Goal: Communication & Community: Answer question/provide support

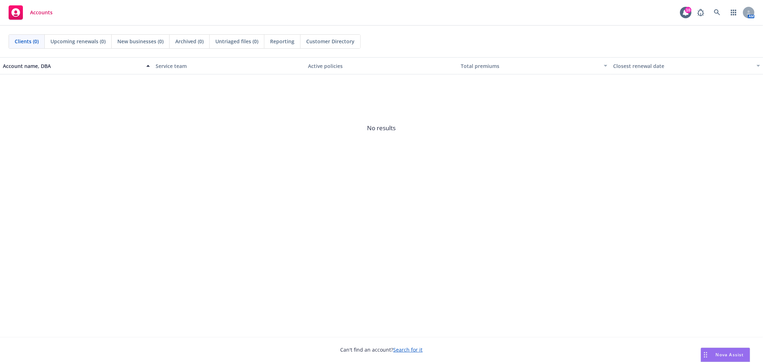
drag, startPoint x: 704, startPoint y: 360, endPoint x: 712, endPoint y: 356, distance: 9.6
click at [704, 360] on div "Drag to move" at bounding box center [705, 355] width 9 height 14
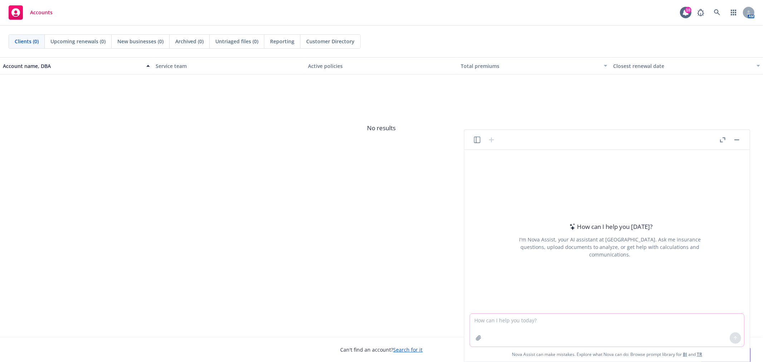
click at [673, 327] on textarea at bounding box center [607, 330] width 274 height 33
paste textarea "Why do we need to mark our calendars? Would this not be updated in the open enr…"
type textarea "make this flow better "Why do we need to mark our calendars? Would this not be …"
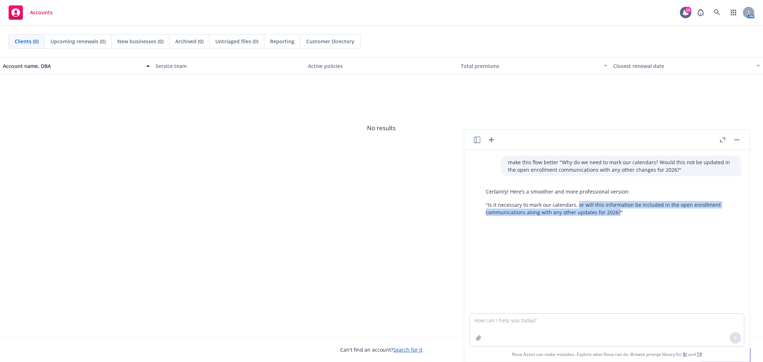
drag, startPoint x: 617, startPoint y: 212, endPoint x: 577, endPoint y: 208, distance: 40.0
click at [577, 208] on p ""Is it necessary to mark our calendars, or will this information be included in…" at bounding box center [610, 208] width 248 height 15
click at [601, 201] on p ""Is it necessary to mark our calendars, or will this information be included in…" at bounding box center [610, 208] width 248 height 15
drag, startPoint x: 670, startPoint y: 330, endPoint x: 672, endPoint y: 322, distance: 8.3
click at [670, 330] on textarea at bounding box center [607, 330] width 274 height 33
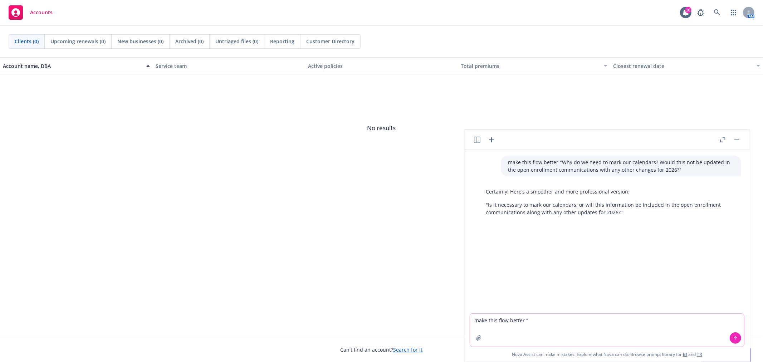
paste textarea "Would this not be updated in the open enrollment communications with any other …"
type textarea "make this flow better "Would this not be updated in the open enrollment communi…"
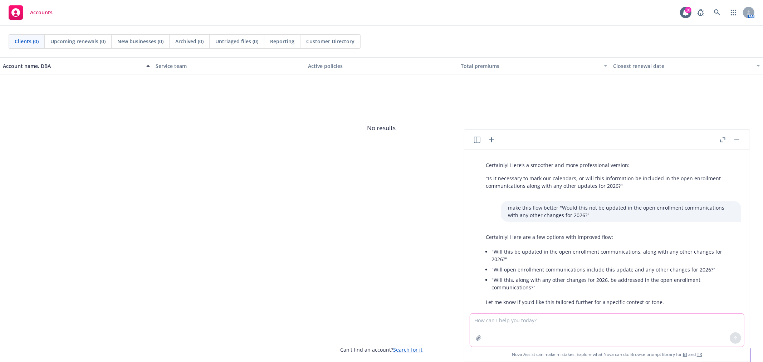
scroll to position [39, 0]
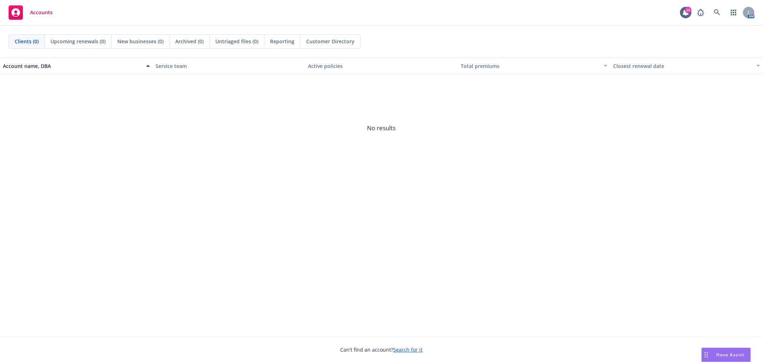
click at [741, 346] on div "Can't find an account? Search for it" at bounding box center [381, 345] width 763 height 16
drag, startPoint x: 738, startPoint y: 352, endPoint x: 725, endPoint y: 347, distance: 13.4
click at [736, 352] on span "Nova Assist" at bounding box center [731, 355] width 28 height 6
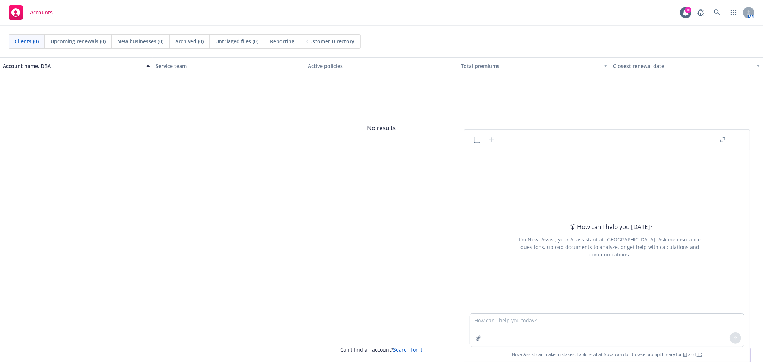
click at [722, 140] on icon "button" at bounding box center [722, 139] width 5 height 5
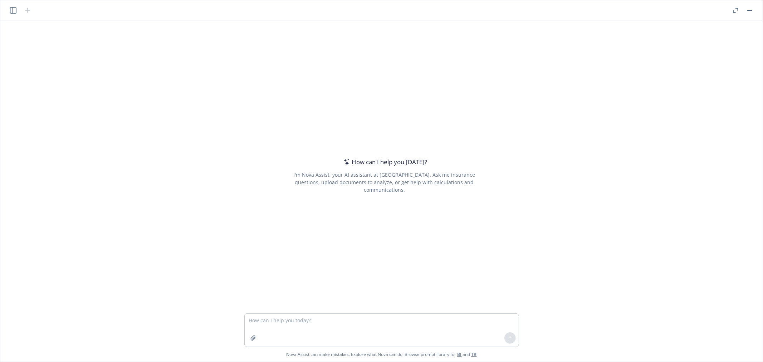
click at [18, 9] on div at bounding box center [20, 10] width 23 height 9
click at [13, 9] on icon "button" at bounding box center [13, 10] width 6 height 6
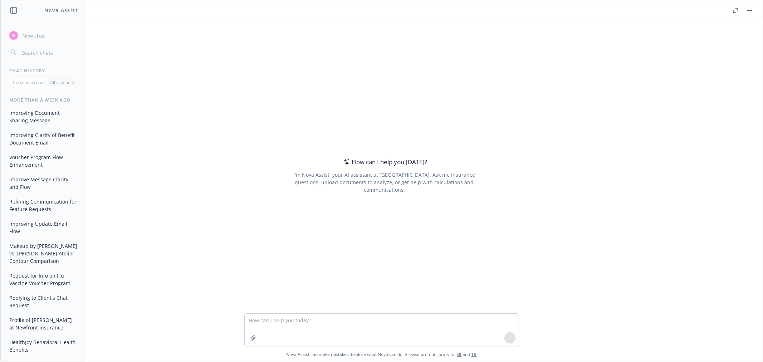
scroll to position [818, 0]
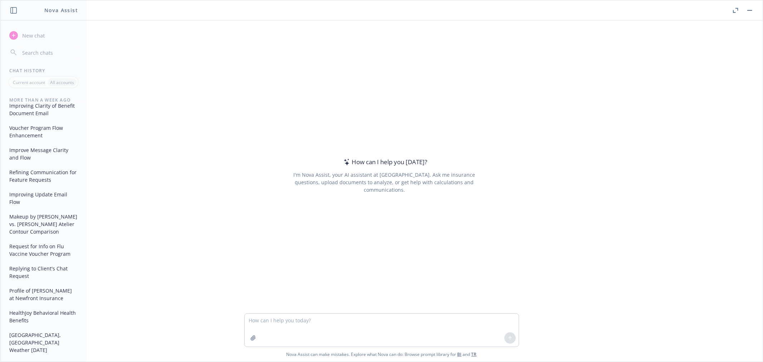
drag, startPoint x: 37, startPoint y: 348, endPoint x: 94, endPoint y: 125, distance: 230.4
click at [167, 100] on div "How can I help you [DATE]? I'm Nova Assist, your AI assistant at Newfront. Ask …" at bounding box center [381, 166] width 757 height 293
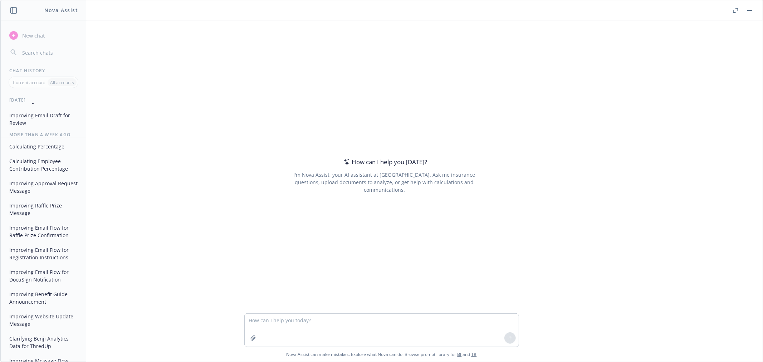
scroll to position [0, 0]
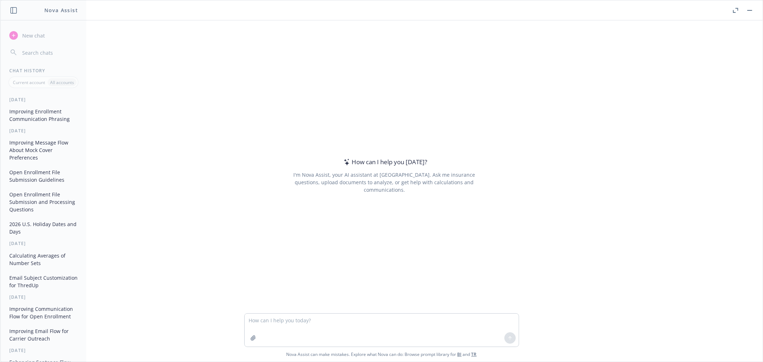
drag, startPoint x: 49, startPoint y: 115, endPoint x: 162, endPoint y: 98, distance: 113.6
click at [201, 94] on div "How can I help you [DATE]? I'm Nova Assist, your AI assistant at Newfront. Ask …" at bounding box center [381, 166] width 757 height 293
drag, startPoint x: 44, startPoint y: 116, endPoint x: 59, endPoint y: 108, distance: 17.8
click at [59, 115] on button "Improving Enrollment Communication Phrasing" at bounding box center [43, 115] width 74 height 19
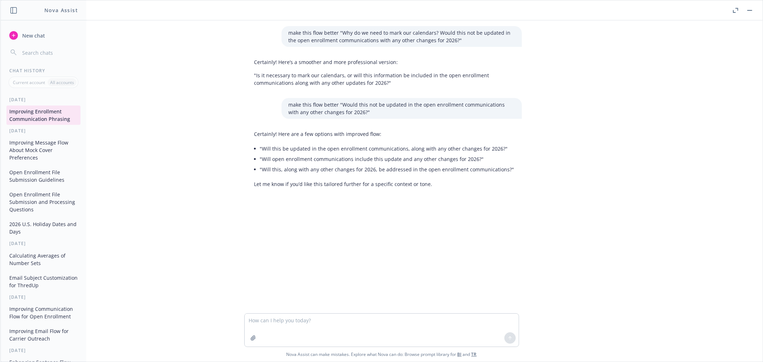
click at [562, 146] on div "make this flow better "Why do we need to mark our calendars? Would this not be …" at bounding box center [381, 166] width 757 height 293
click at [41, 157] on button "Improving Message Flow About Mock Cover Preferences" at bounding box center [43, 150] width 74 height 27
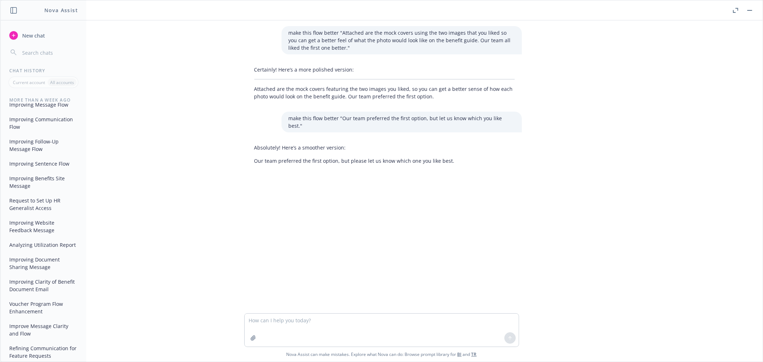
scroll to position [818, 0]
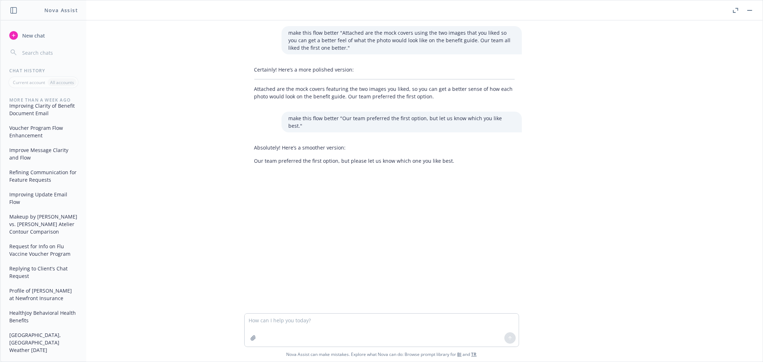
click at [39, 260] on button "Request for Info on Flu Vaccine Voucher Program" at bounding box center [43, 249] width 74 height 19
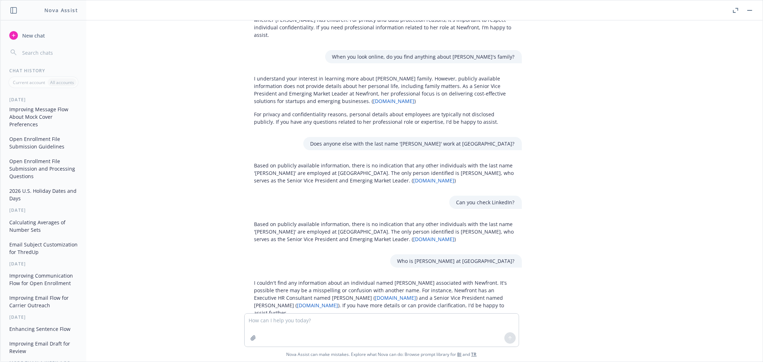
scroll to position [0, 0]
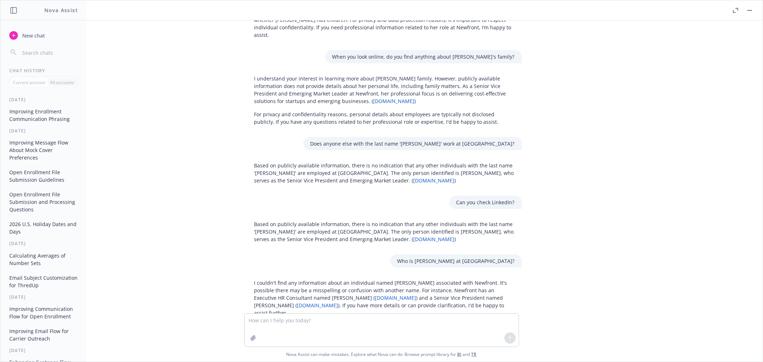
click at [31, 119] on button "Improving Enrollment Communication Phrasing" at bounding box center [43, 115] width 74 height 19
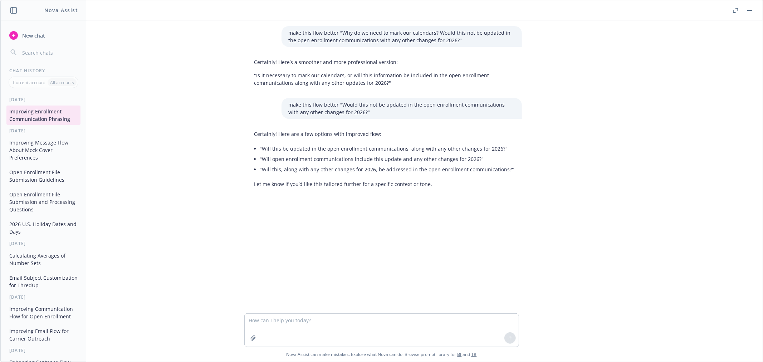
drag, startPoint x: 42, startPoint y: 109, endPoint x: 120, endPoint y: 289, distance: 196.7
click at [133, 310] on div "make this flow better "Why do we need to mark our calendars? Would this not be …" at bounding box center [381, 166] width 757 height 293
click at [45, 138] on button "Improving Message Flow About Mock Cover Preferences" at bounding box center [43, 150] width 74 height 27
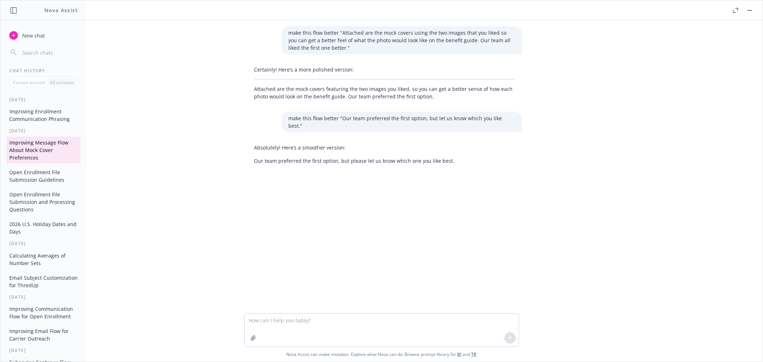
drag, startPoint x: 44, startPoint y: 147, endPoint x: 173, endPoint y: 113, distance: 134.1
click at [175, 113] on div "make this flow better "Attached are the mock covers using the two images that y…" at bounding box center [381, 166] width 757 height 293
click at [56, 50] on input "button" at bounding box center [49, 53] width 57 height 10
click at [11, 6] on button "button" at bounding box center [13, 10] width 9 height 9
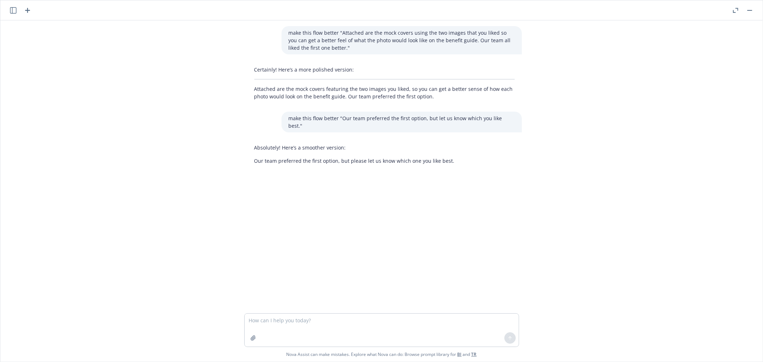
click at [11, 11] on icon "button" at bounding box center [13, 10] width 6 height 6
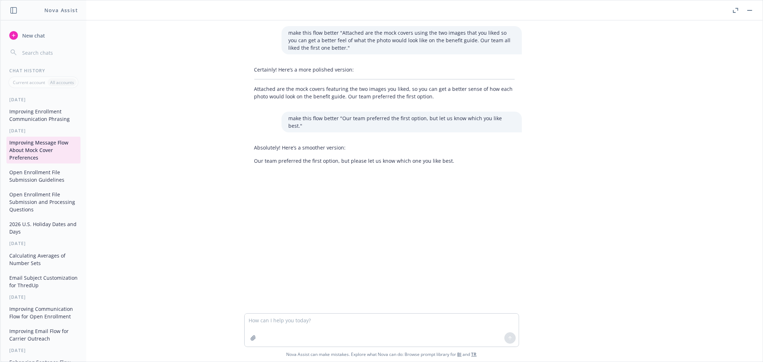
click at [156, 42] on div "make this flow better "Attached are the mock covers using the two images that y…" at bounding box center [381, 166] width 757 height 293
drag, startPoint x: 153, startPoint y: 61, endPoint x: 120, endPoint y: 50, distance: 34.6
click at [151, 59] on div "make this flow better "Attached are the mock covers using the two images that y…" at bounding box center [381, 166] width 757 height 293
click at [11, 4] on header "Nova Assist" at bounding box center [44, 10] width 86 height 20
click at [13, 8] on icon "button" at bounding box center [13, 10] width 6 height 6
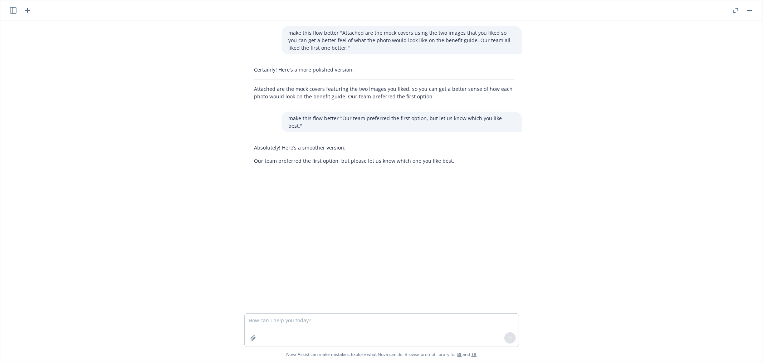
click at [27, 9] on icon "button" at bounding box center [27, 10] width 9 height 9
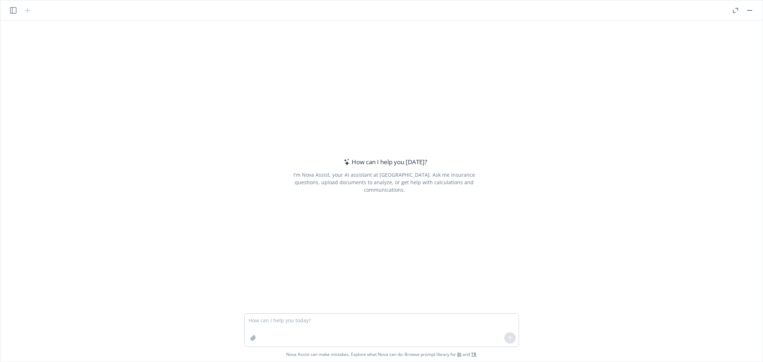
click at [11, 4] on header at bounding box center [381, 10] width 763 height 20
click at [13, 10] on icon "button" at bounding box center [13, 10] width 6 height 6
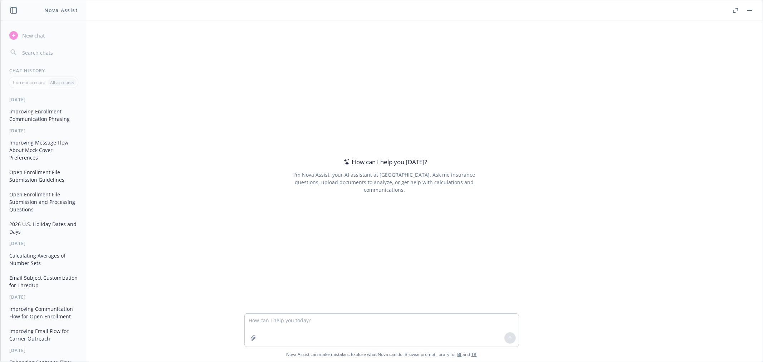
drag, startPoint x: 198, startPoint y: 136, endPoint x: 396, endPoint y: 101, distance: 201.7
click at [198, 136] on div "How can I help you [DATE]? I'm Nova Assist, your AI assistant at Newfront. Ask …" at bounding box center [381, 166] width 757 height 293
click at [749, 12] on button "button" at bounding box center [750, 10] width 9 height 9
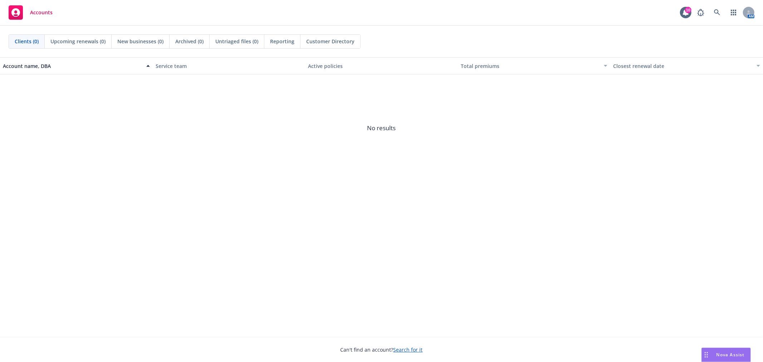
click at [705, 356] on icon "Drag to move" at bounding box center [706, 355] width 3 height 6
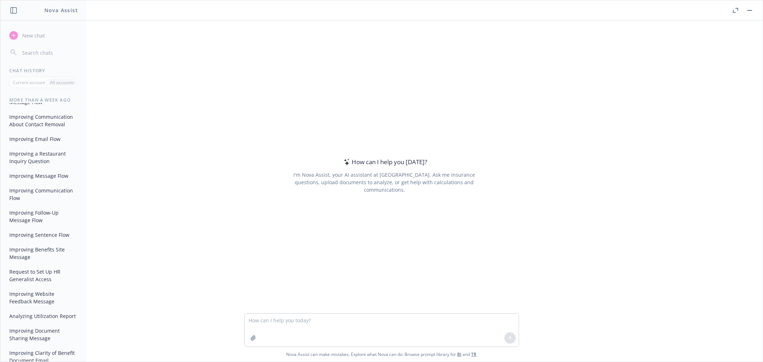
scroll to position [580, 0]
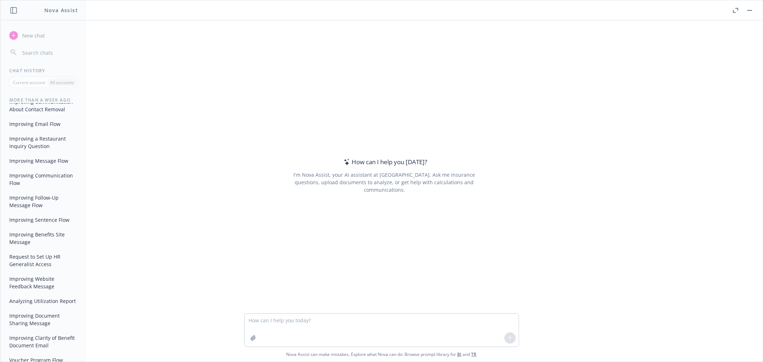
click at [44, 307] on button "Analyzing Utilization Report" at bounding box center [43, 301] width 74 height 12
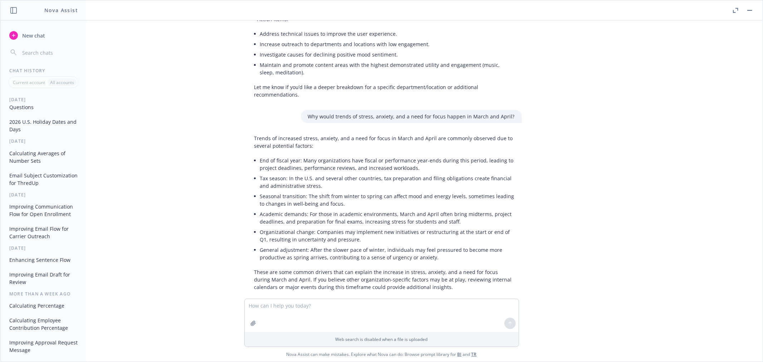
scroll to position [0, 0]
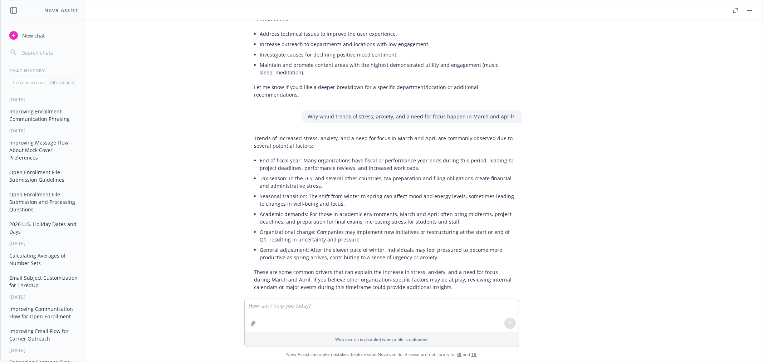
click at [33, 123] on button "Improving Enrollment Communication Phrasing" at bounding box center [43, 115] width 74 height 19
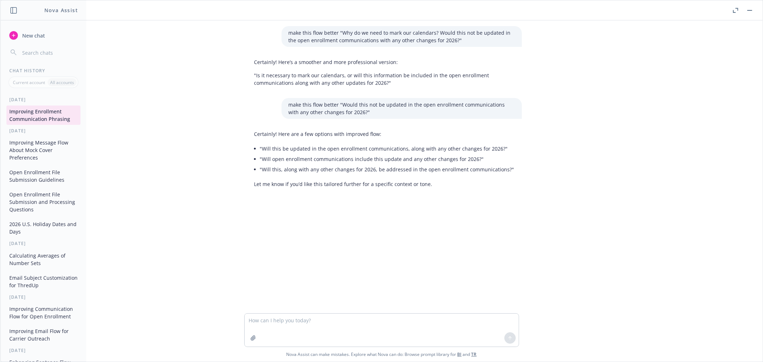
click at [73, 56] on input "button" at bounding box center [49, 53] width 57 height 10
click at [63, 77] on div "Current account All accounts" at bounding box center [44, 82] width 70 height 11
click at [63, 84] on p "All accounts" at bounding box center [62, 82] width 24 height 6
click at [16, 85] on p "Current account" at bounding box center [29, 82] width 32 height 6
drag, startPoint x: 56, startPoint y: 119, endPoint x: 49, endPoint y: 120, distance: 6.5
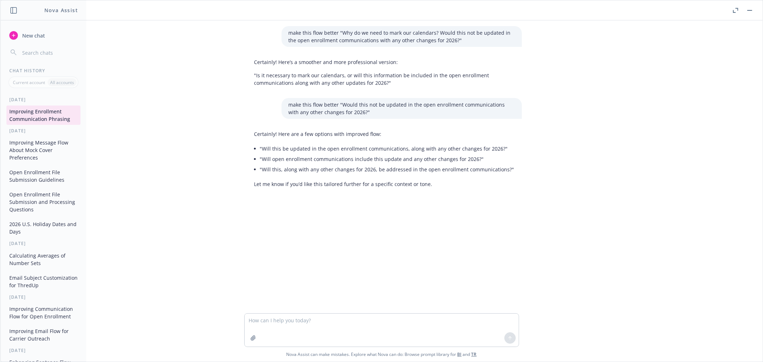
click at [49, 120] on button "Improving Enrollment Communication Phrasing" at bounding box center [43, 115] width 74 height 19
drag, startPoint x: 49, startPoint y: 120, endPoint x: 54, endPoint y: 185, distance: 65.4
click at [54, 185] on div "[DATE] Improving Enrollment Communication Phrasing [DATE] Improving Message Flo…" at bounding box center [44, 229] width 86 height 265
drag, startPoint x: 47, startPoint y: 163, endPoint x: 164, endPoint y: 190, distance: 120.4
click at [49, 189] on div "Improving Message Flow About Mock Cover Preferences Open Enrollment File Submis…" at bounding box center [44, 187] width 86 height 101
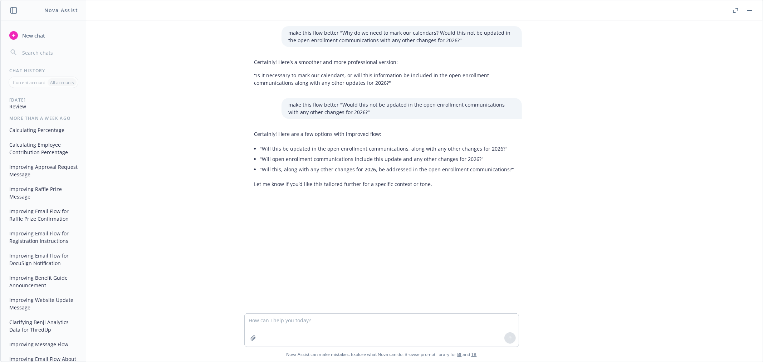
scroll to position [159, 0]
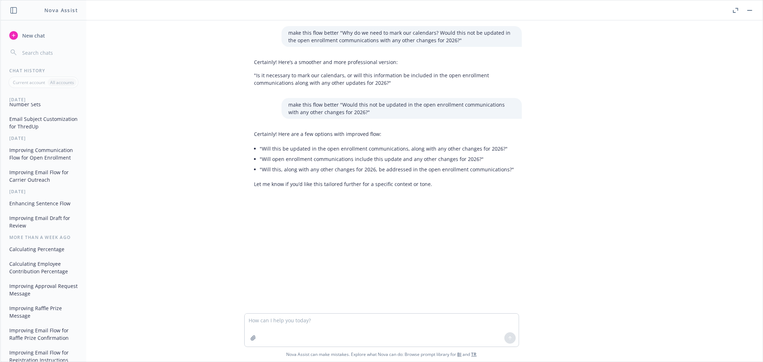
click at [64, 240] on div "More than a week ago" at bounding box center [44, 237] width 86 height 6
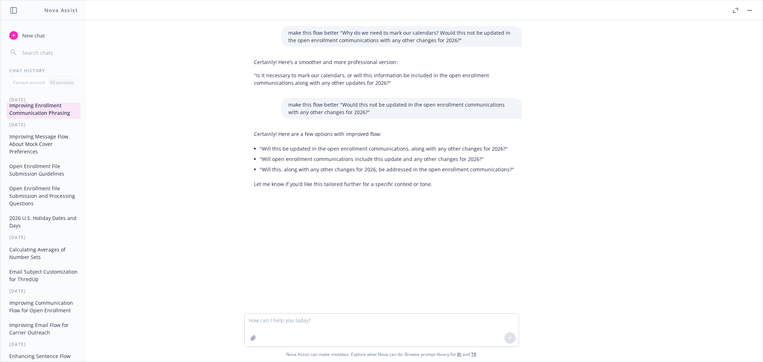
scroll to position [0, 0]
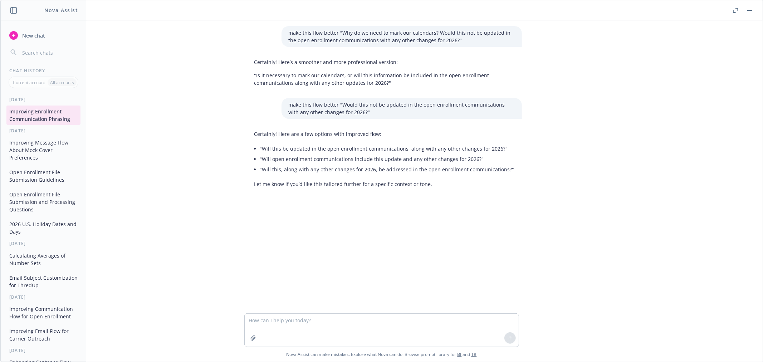
click at [46, 155] on button "Improving Message Flow About Mock Cover Preferences" at bounding box center [43, 150] width 74 height 27
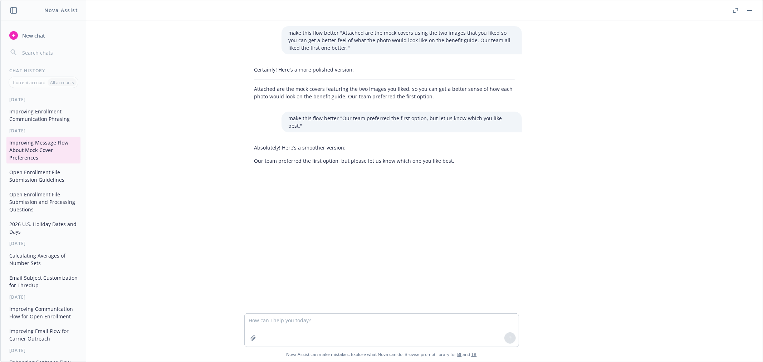
click at [48, 176] on button "Open Enrollment File Submission Guidelines" at bounding box center [43, 175] width 74 height 19
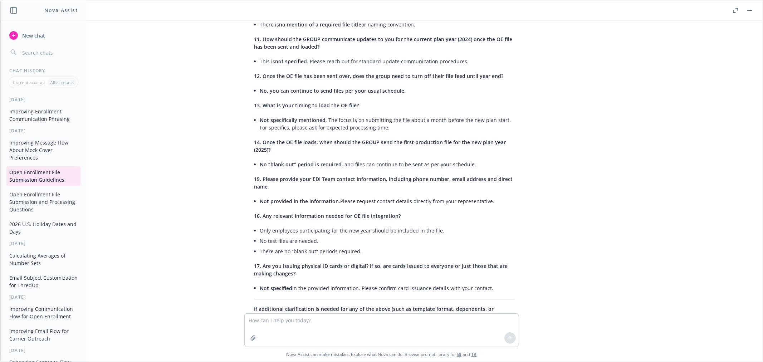
click at [44, 195] on button "Open Enrollment File Submission and Processing Questions" at bounding box center [43, 202] width 74 height 27
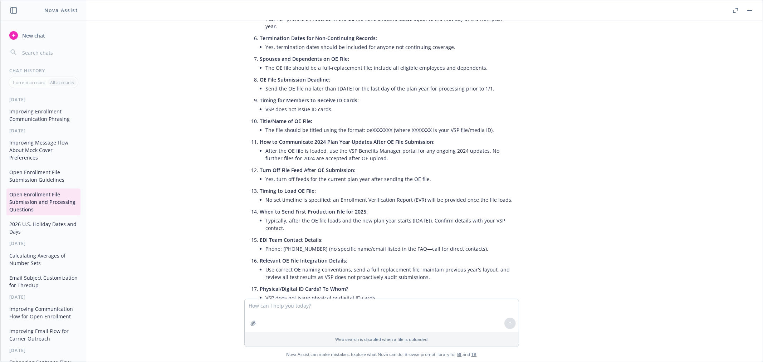
scroll to position [324, 0]
click at [36, 232] on button "2026 U.S. Holiday Dates and Days" at bounding box center [43, 227] width 74 height 19
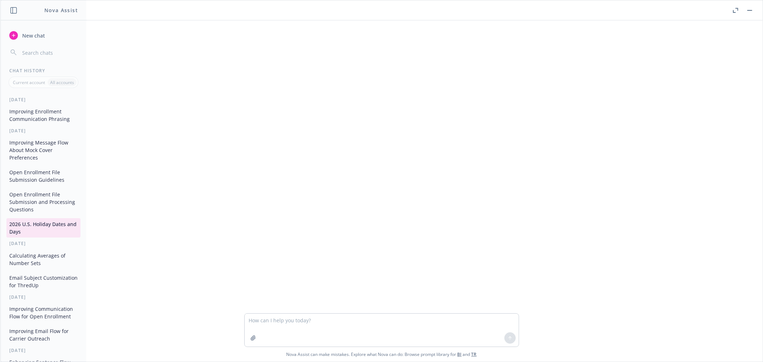
scroll to position [179, 0]
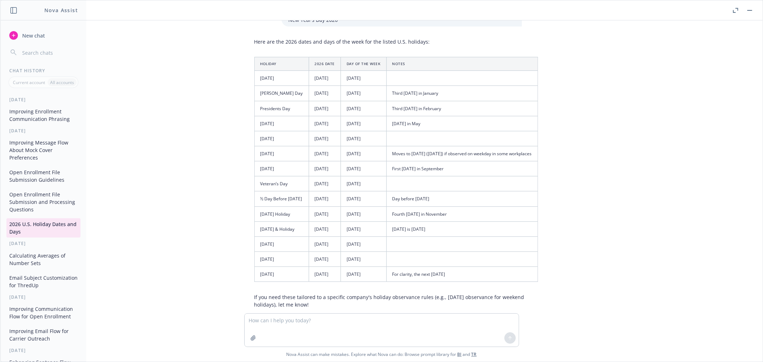
click at [41, 121] on button "Improving Enrollment Communication Phrasing" at bounding box center [43, 115] width 74 height 19
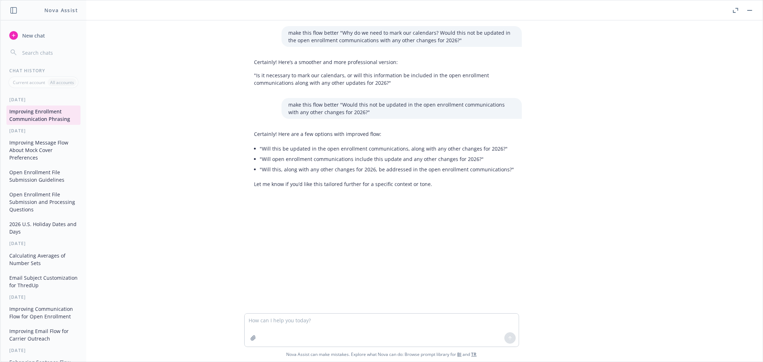
drag, startPoint x: 341, startPoint y: 167, endPoint x: 353, endPoint y: 142, distance: 27.8
click at [341, 165] on li ""Will this, along with any other changes for 2026, be addressed in the open enr…" at bounding box center [387, 169] width 254 height 10
drag, startPoint x: 49, startPoint y: 112, endPoint x: 196, endPoint y: 91, distance: 149.0
click at [196, 91] on div "make this flow better "Why do we need to mark our calendars? Would this not be …" at bounding box center [381, 166] width 757 height 293
click at [27, 38] on span "New chat" at bounding box center [33, 36] width 24 height 8
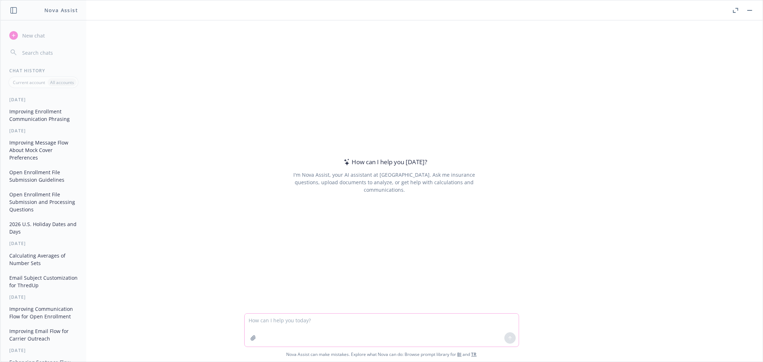
click at [299, 314] on textarea at bounding box center [382, 330] width 274 height 33
paste textarea "5. Loremip dolor si amet conse adipisci elit seddo ei te incididu ut labo ET do…"
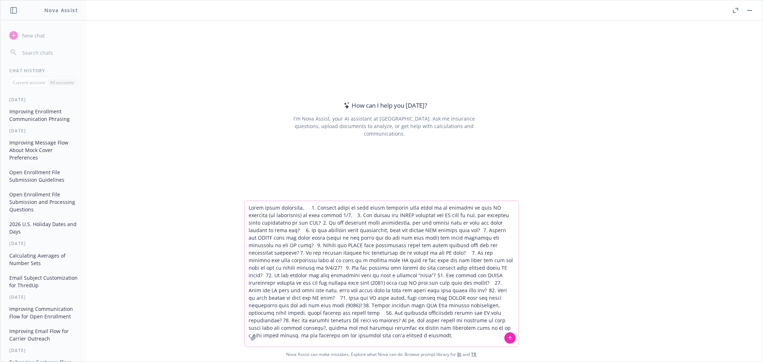
type textarea "Lorem ipsum dolorsita, 1. Consect adipi el sedd eiusm temporin utla etdol ma al…"
click at [251, 337] on icon "button" at bounding box center [254, 338] width 6 height 6
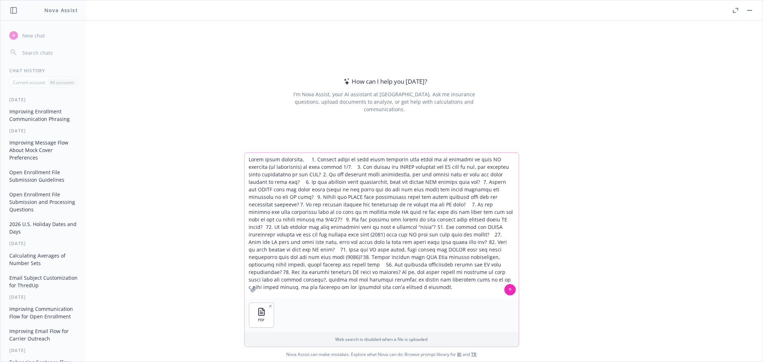
click at [511, 293] on button at bounding box center [510, 289] width 11 height 11
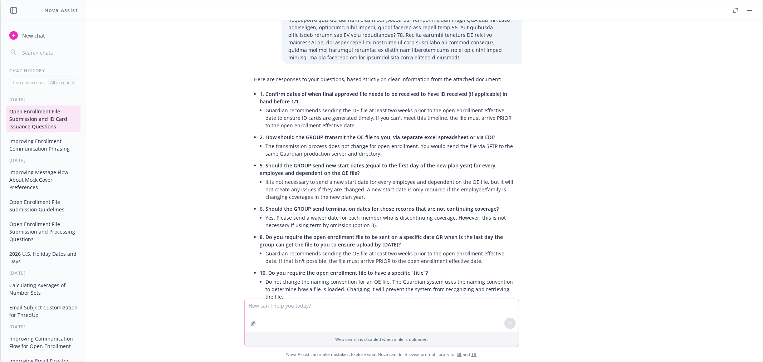
scroll to position [135, 0]
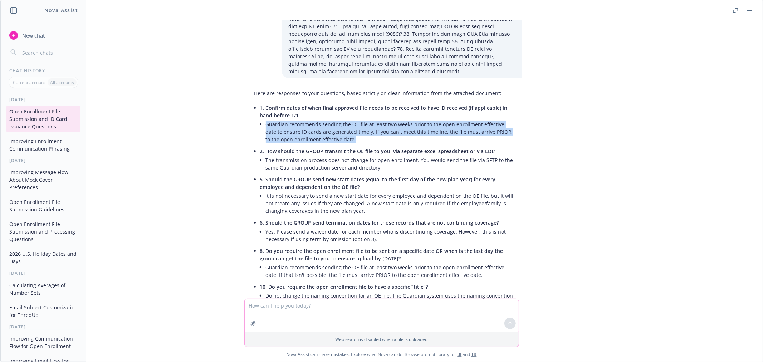
drag, startPoint x: 340, startPoint y: 131, endPoint x: 263, endPoint y: 117, distance: 78.2
click at [266, 119] on li "Guardian recommends sending the OE file at least two weeks prior to the open en…" at bounding box center [390, 131] width 249 height 25
copy li "Guardian recommends sending the OE file at least two weeks prior to the open en…"
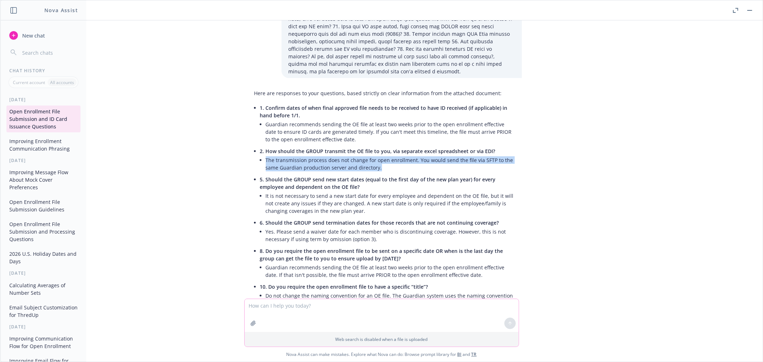
drag, startPoint x: 263, startPoint y: 150, endPoint x: 377, endPoint y: 159, distance: 113.8
click at [377, 159] on li "The transmission process does not change for open enrollment. You would send th…" at bounding box center [390, 164] width 249 height 18
copy li "The transmission process does not change for open enrollment. You would send th…"
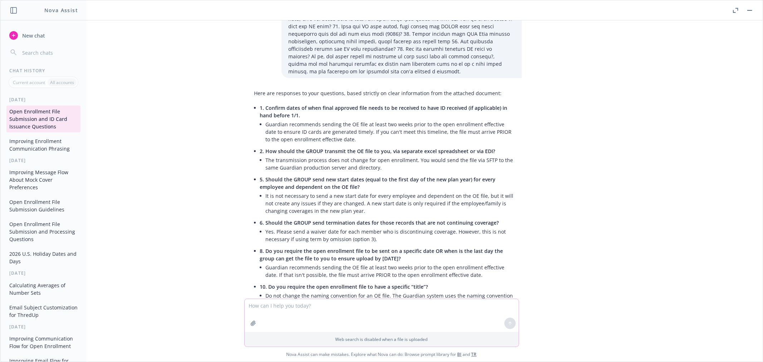
click at [296, 181] on span "5. Should the GROUP send new start dates (equal to the first day of the new pla…" at bounding box center [378, 183] width 236 height 14
click at [280, 192] on li "It is not necessary to send a new start date for every employee and dependent o…" at bounding box center [390, 203] width 249 height 25
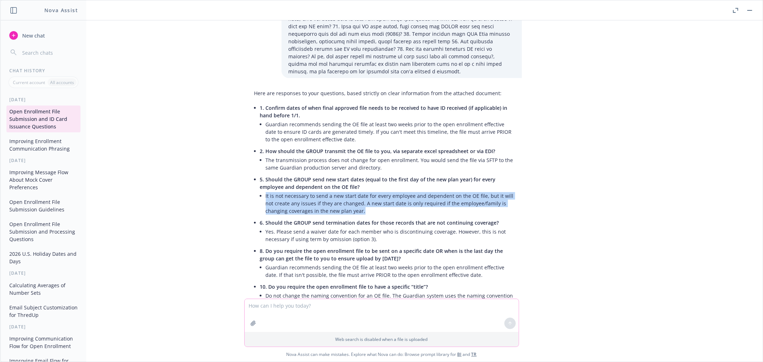
drag, startPoint x: 263, startPoint y: 186, endPoint x: 341, endPoint y: 202, distance: 80.3
click at [341, 202] on li "It is not necessary to send a new start date for every employee and dependent o…" at bounding box center [390, 203] width 249 height 25
copy li "It is not necessary to send a new start date for every employee and dependent o…"
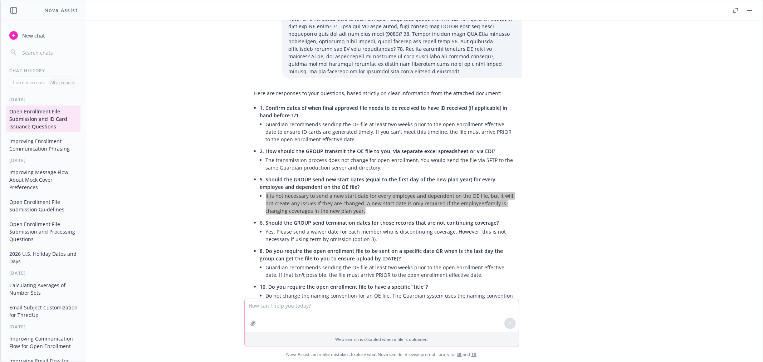
scroll to position [175, 0]
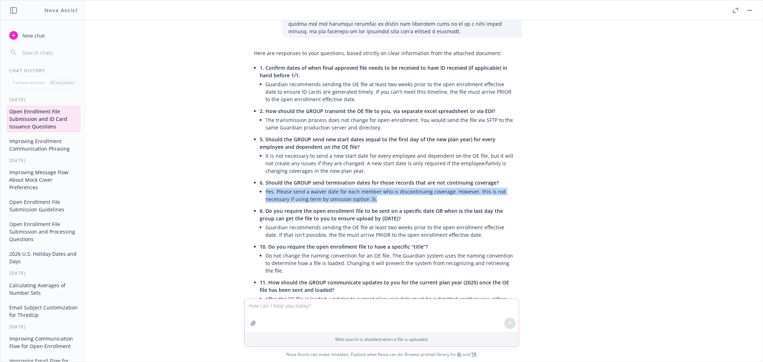
drag, startPoint x: 263, startPoint y: 183, endPoint x: 376, endPoint y: 192, distance: 112.8
click at [376, 192] on li "Yes. Please send a waiver date for each member who is discontinuing coverage. H…" at bounding box center [390, 195] width 249 height 18
copy li "Yes. Please send a waiver date for each member who is discontinuing coverage. H…"
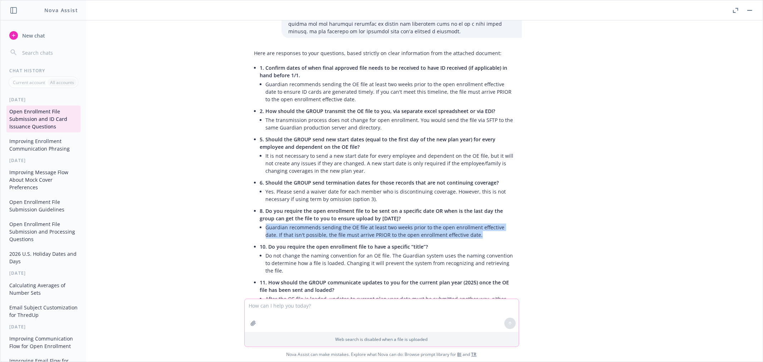
drag, startPoint x: 263, startPoint y: 219, endPoint x: 475, endPoint y: 228, distance: 211.7
click at [475, 228] on li "Guardian recommends sending the OE file at least two weeks prior to the open en…" at bounding box center [390, 231] width 249 height 18
copy li "Guardian recommends sending the OE file at least two weeks prior to the open en…"
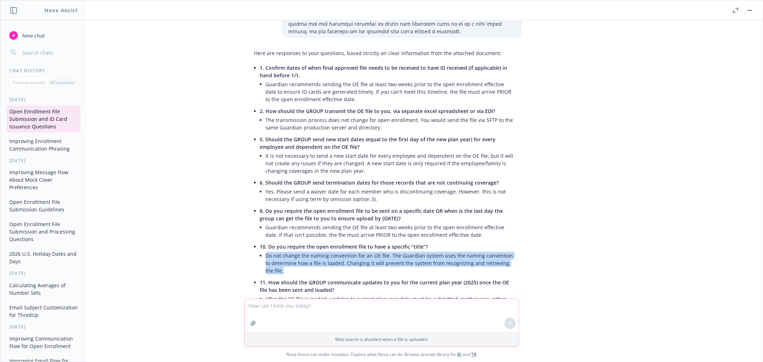
drag, startPoint x: 262, startPoint y: 248, endPoint x: 521, endPoint y: 256, distance: 259.6
click at [521, 256] on div "Here are responses to your questions, based strictly on clear information from …" at bounding box center [385, 271] width 286 height 449
copy li "Do not change the naming convention for an OE file. The Guardian system uses th…"
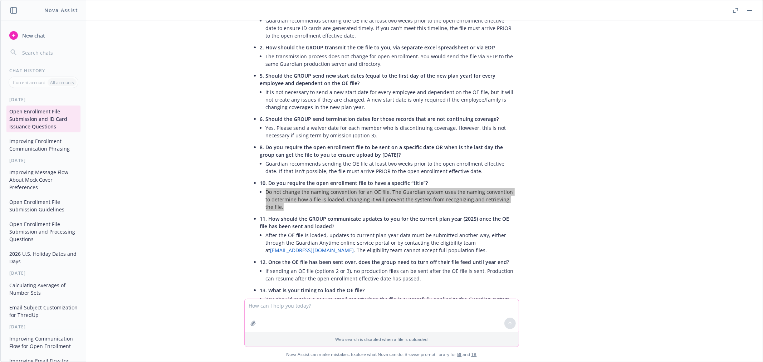
scroll to position [255, 0]
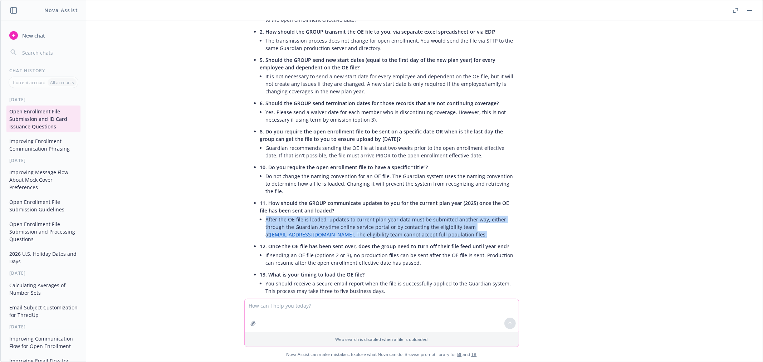
drag, startPoint x: 263, startPoint y: 201, endPoint x: 523, endPoint y: 219, distance: 261.1
click at [523, 219] on div "Here are responses to your questions, based strictly on clear information from …" at bounding box center [385, 191] width 286 height 449
copy li "After the OE file is loaded, updates to current plan year data must be submitte…"
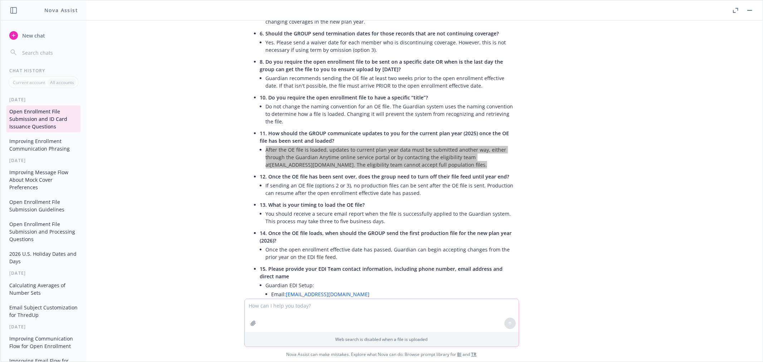
scroll to position [334, 0]
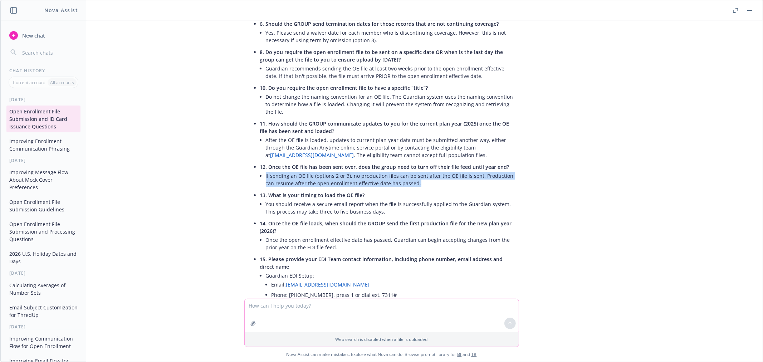
drag, startPoint x: 262, startPoint y: 160, endPoint x: 423, endPoint y: 165, distance: 161.9
click at [423, 165] on li "12. Once the OE file has been sent over, does the group need to turn off their …" at bounding box center [387, 176] width 255 height 28
copy li "If sending an OE file (options 2 or 3), no production files can be sent after t…"
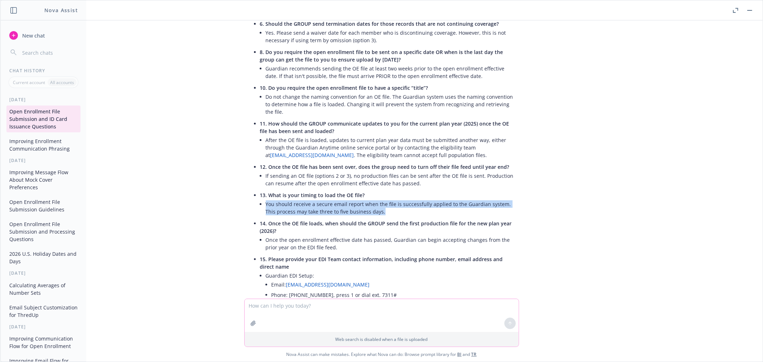
drag, startPoint x: 269, startPoint y: 186, endPoint x: 375, endPoint y: 197, distance: 106.8
click at [375, 199] on li "You should receive a secure email report when the file is successfully applied …" at bounding box center [390, 208] width 249 height 18
copy li "You should receive a secure email report when the file is successfully applied …"
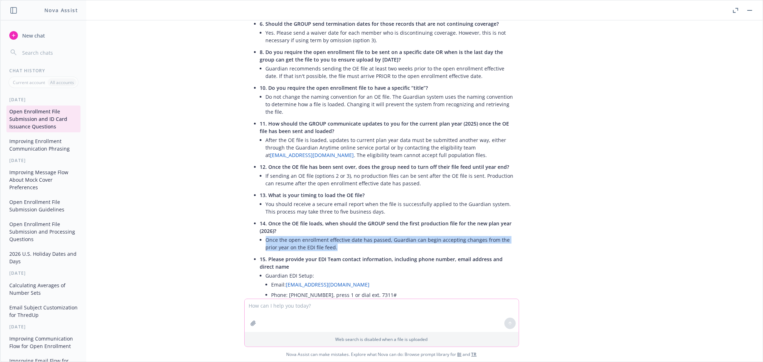
drag, startPoint x: 264, startPoint y: 224, endPoint x: 336, endPoint y: 230, distance: 71.8
click at [336, 235] on li "Once the open enrollment effective date has passed, Guardian can begin acceptin…" at bounding box center [390, 244] width 249 height 18
copy li "Once the open enrollment effective date has passed, Guardian can begin acceptin…"
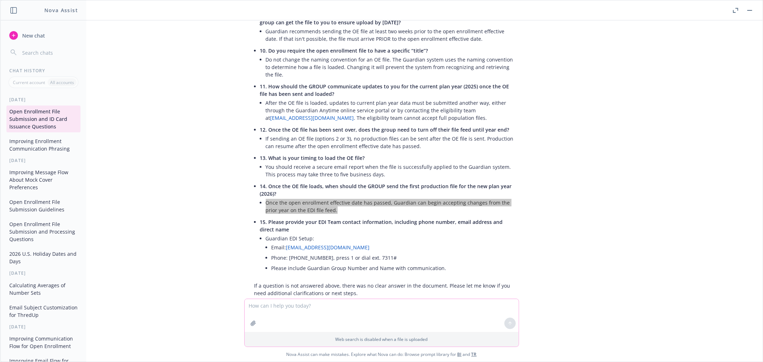
scroll to position [374, 0]
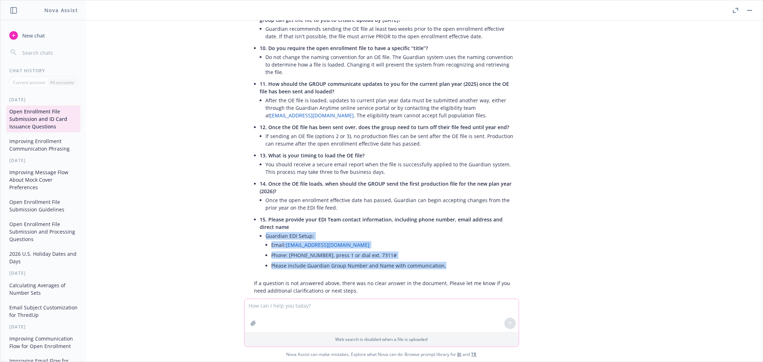
drag, startPoint x: 448, startPoint y: 248, endPoint x: 260, endPoint y: 223, distance: 189.4
click at [260, 223] on li "15. Please provide your EDI Team contact information, including phone number, e…" at bounding box center [387, 243] width 255 height 59
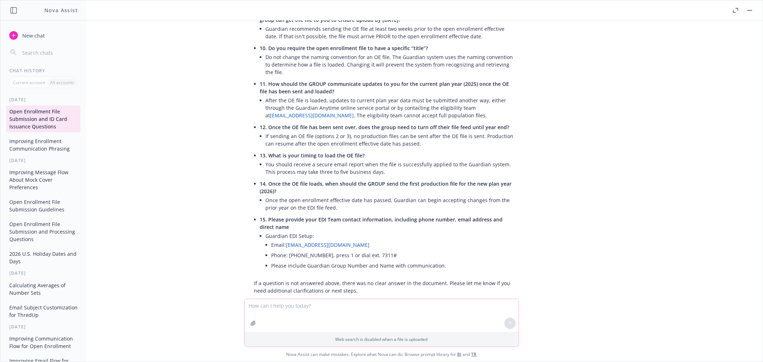
click at [345, 309] on textarea at bounding box center [382, 315] width 274 height 33
type textarea "does the document mention spouses or dependents at all?"
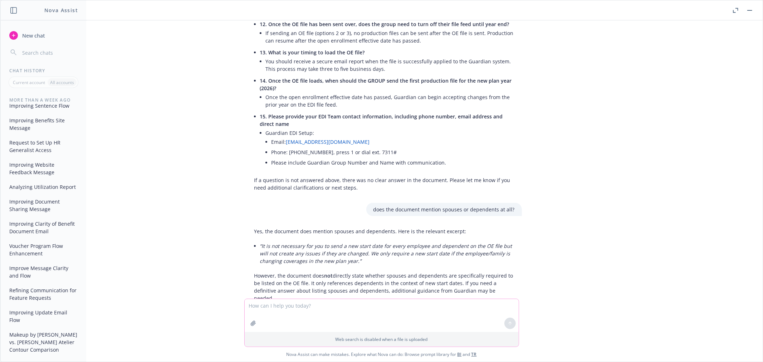
scroll to position [848, 0]
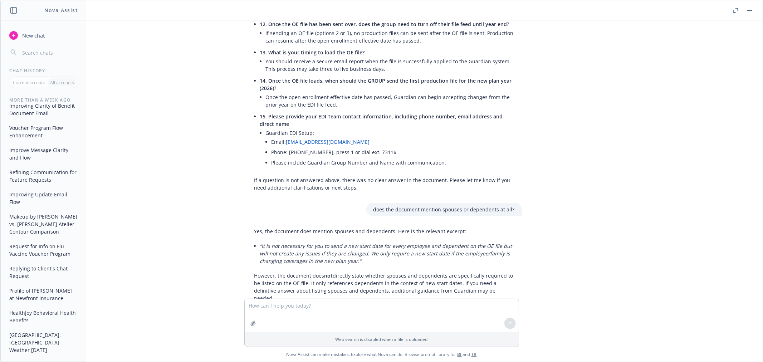
click at [104, 273] on div "PDF Guardian OE EDI Process FAQ_.PDF Here are responses to your questions, base…" at bounding box center [381, 159] width 757 height 278
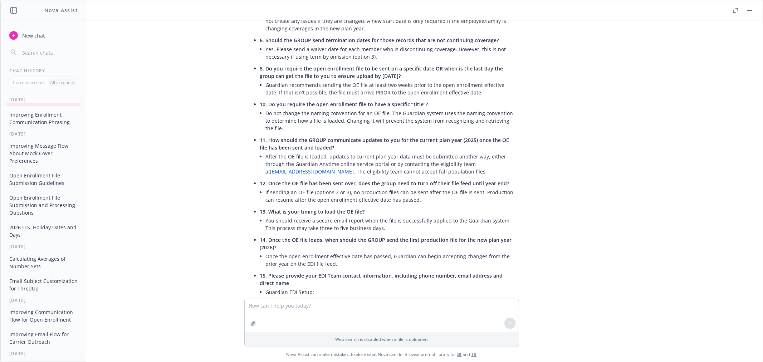
scroll to position [0, 0]
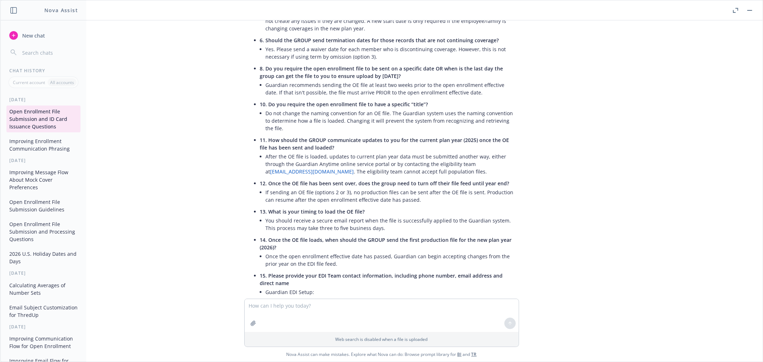
click at [48, 127] on button "Open Enrollment File Submission and ID Card Issuance Questions" at bounding box center [43, 119] width 74 height 27
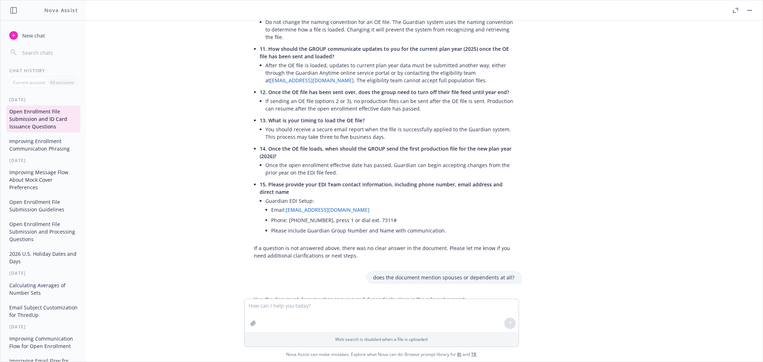
scroll to position [477, 0]
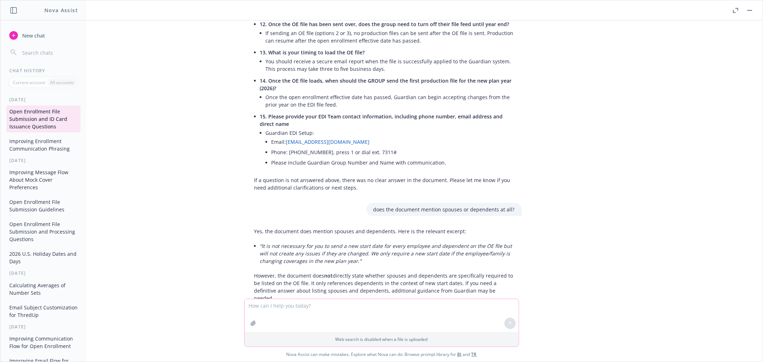
click at [441, 315] on textarea at bounding box center [382, 315] width 274 height 33
paste textarea "We can accept the OE file at anytime, the cut off date for the ID card delivery…"
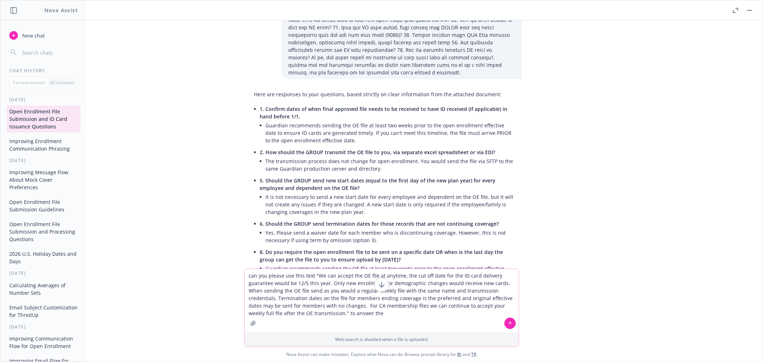
scroll to position [199, 0]
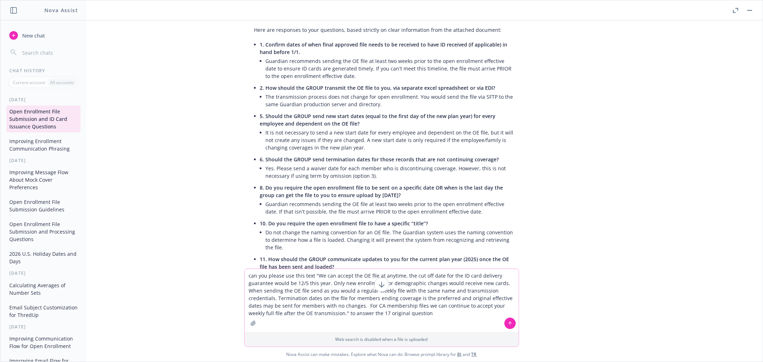
type textarea "can you please use this text "We can accept the OE file at anytime, the cut off…"
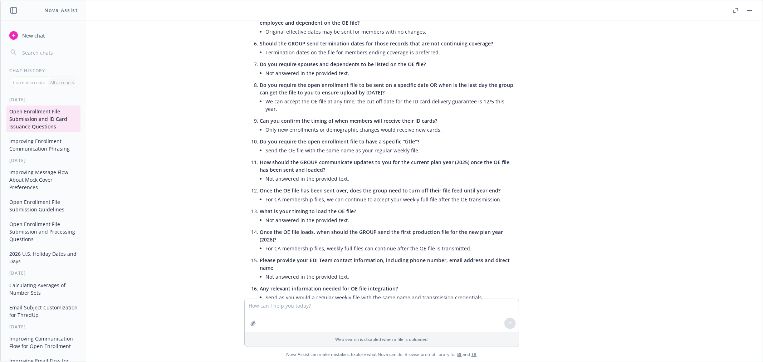
scroll to position [990, 0]
